Goal: Navigation & Orientation: Find specific page/section

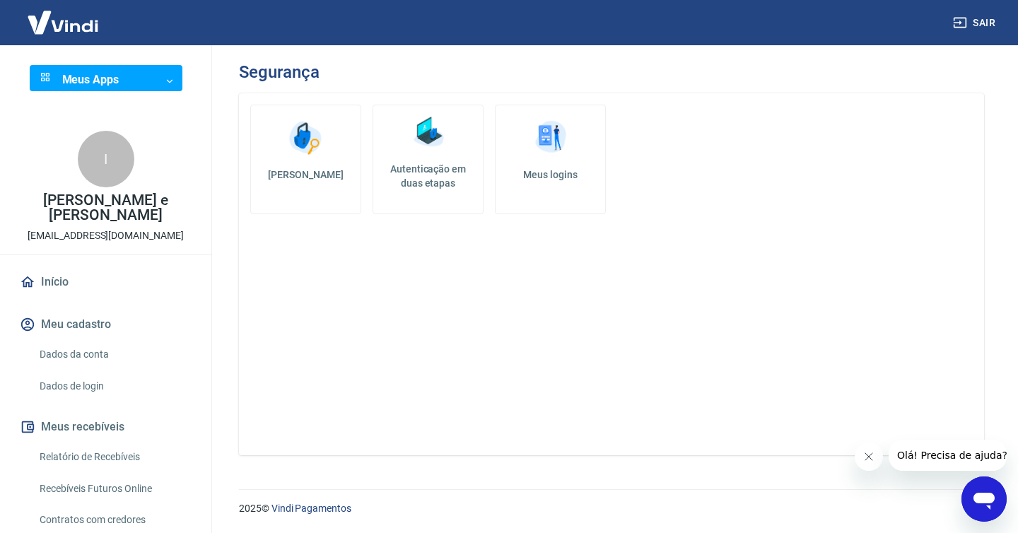
scroll to position [289, 0]
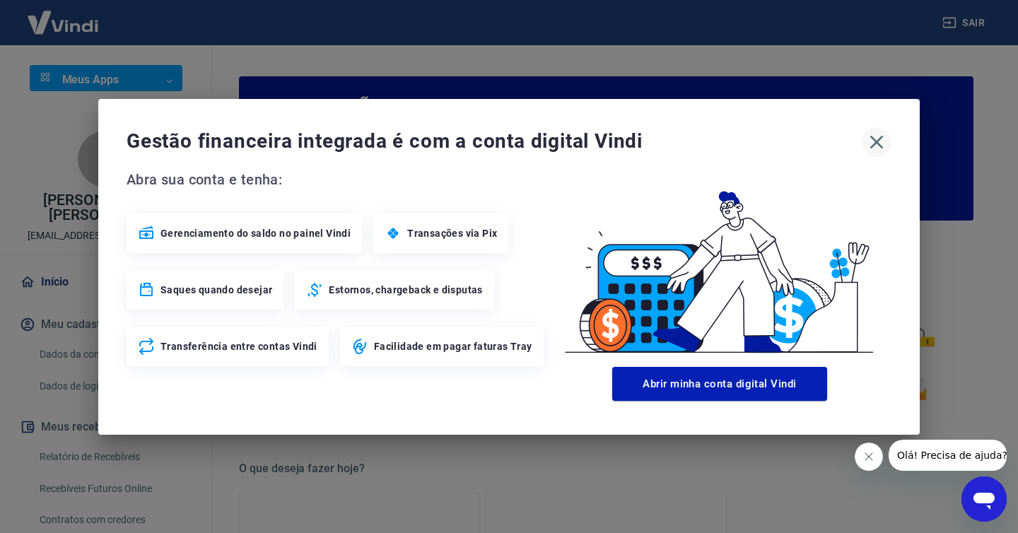
click at [875, 140] on icon "button" at bounding box center [877, 141] width 13 height 13
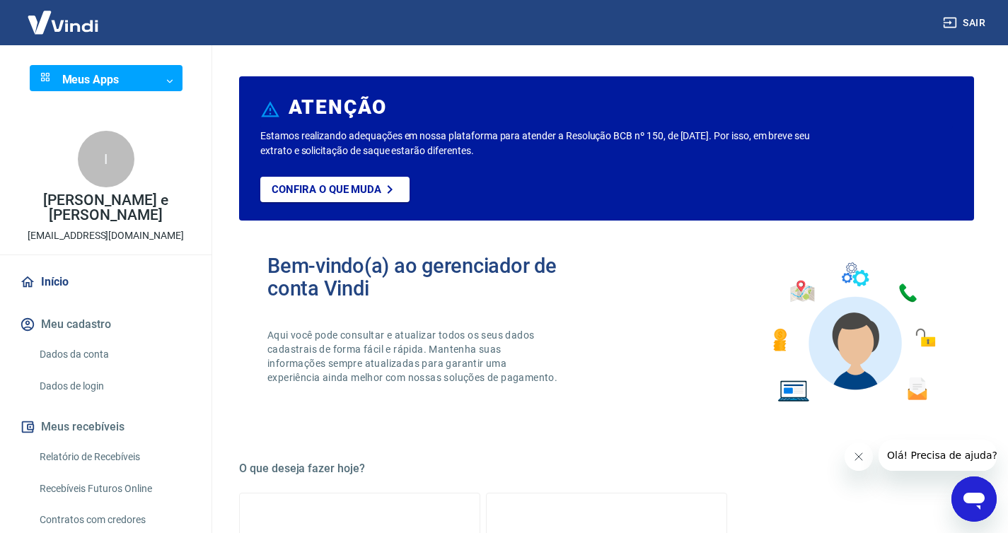
click at [107, 363] on link "Dados da conta" at bounding box center [114, 354] width 161 height 29
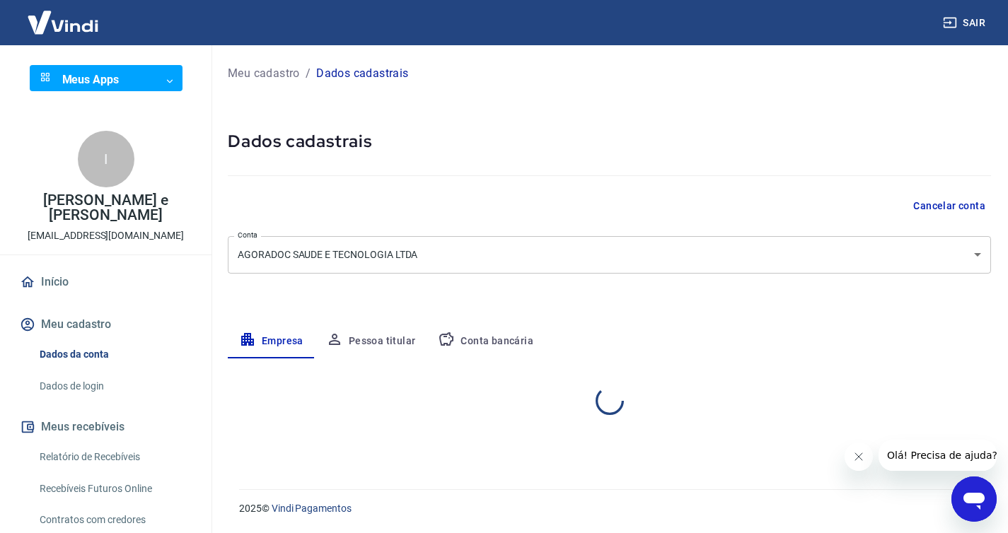
select select "AL"
select select "business"
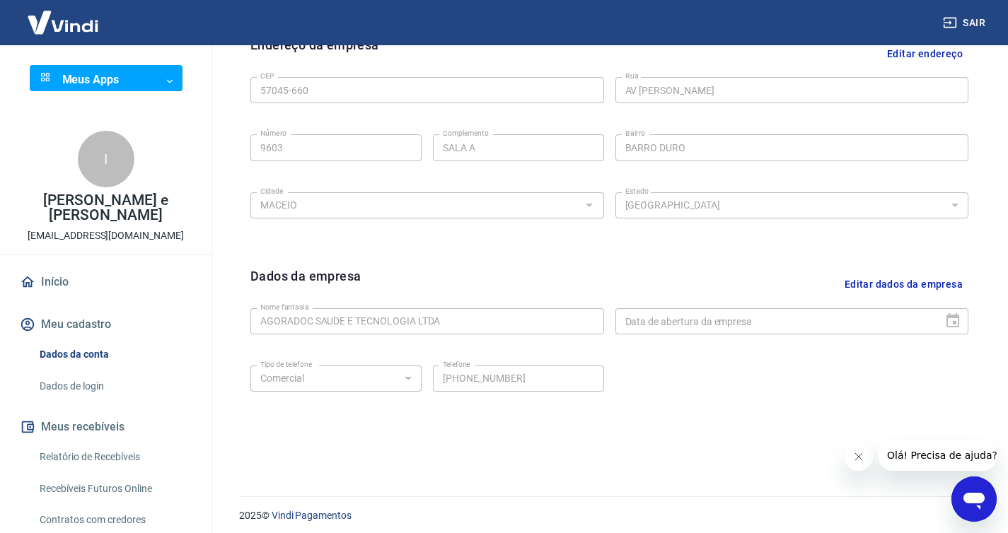
scroll to position [487, 0]
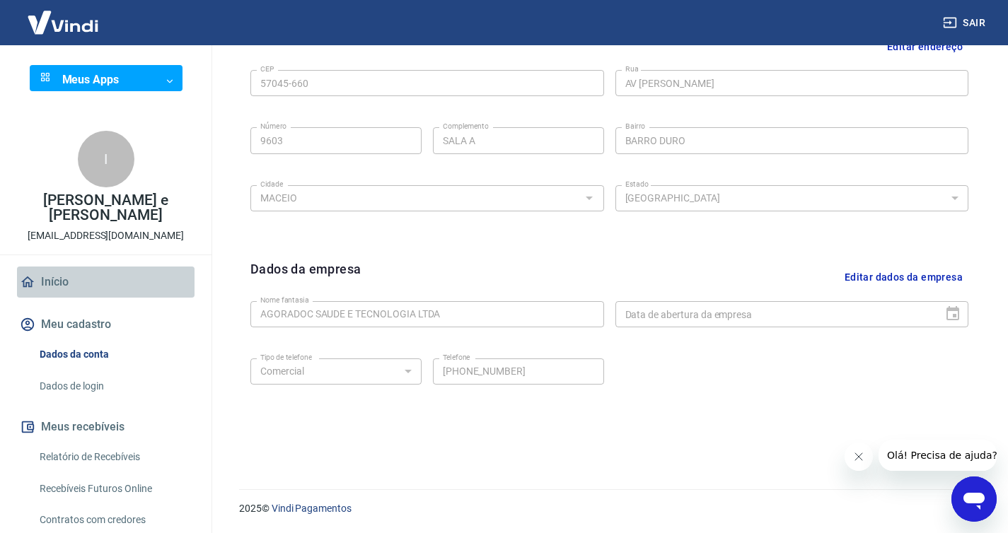
click at [122, 281] on link "Início" at bounding box center [106, 282] width 178 height 31
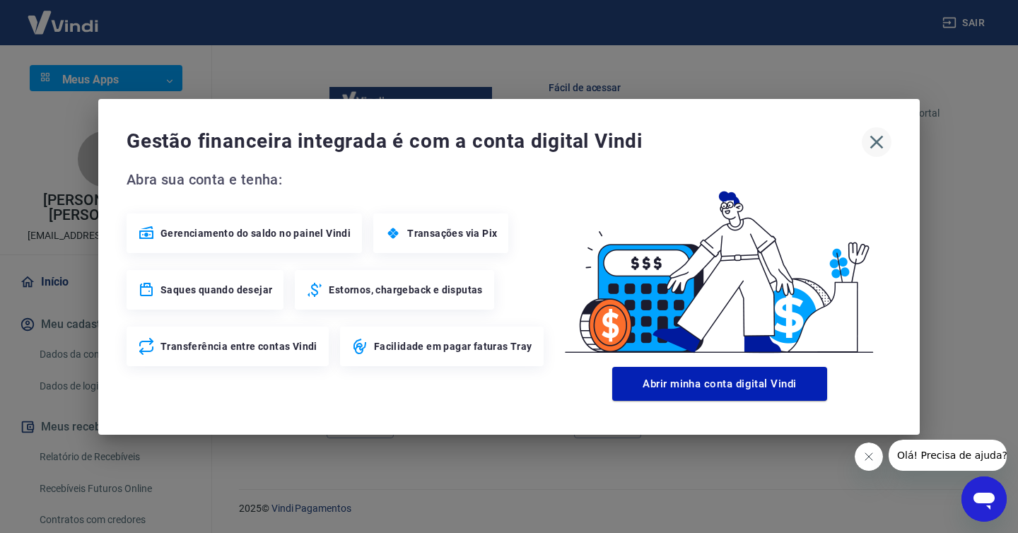
click at [873, 147] on icon "button" at bounding box center [877, 142] width 23 height 23
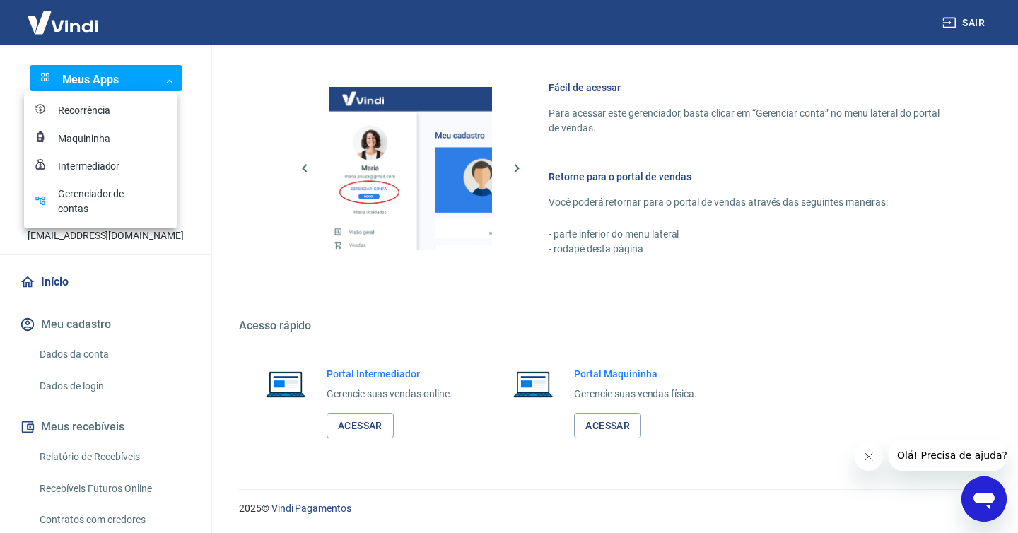
click at [112, 154] on li "Intermediador" at bounding box center [100, 167] width 153 height 28
